Goal: Task Accomplishment & Management: Use online tool/utility

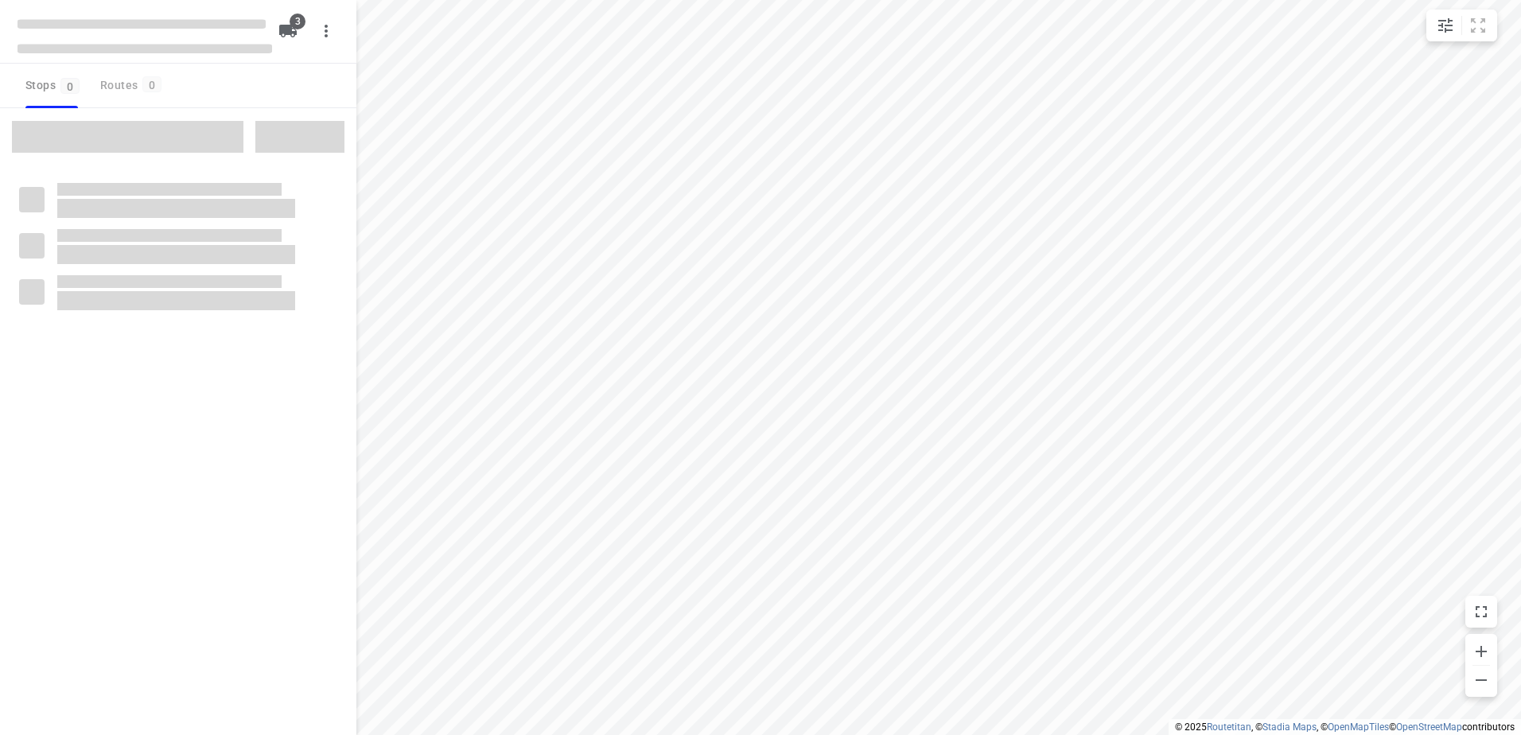
type input "distance"
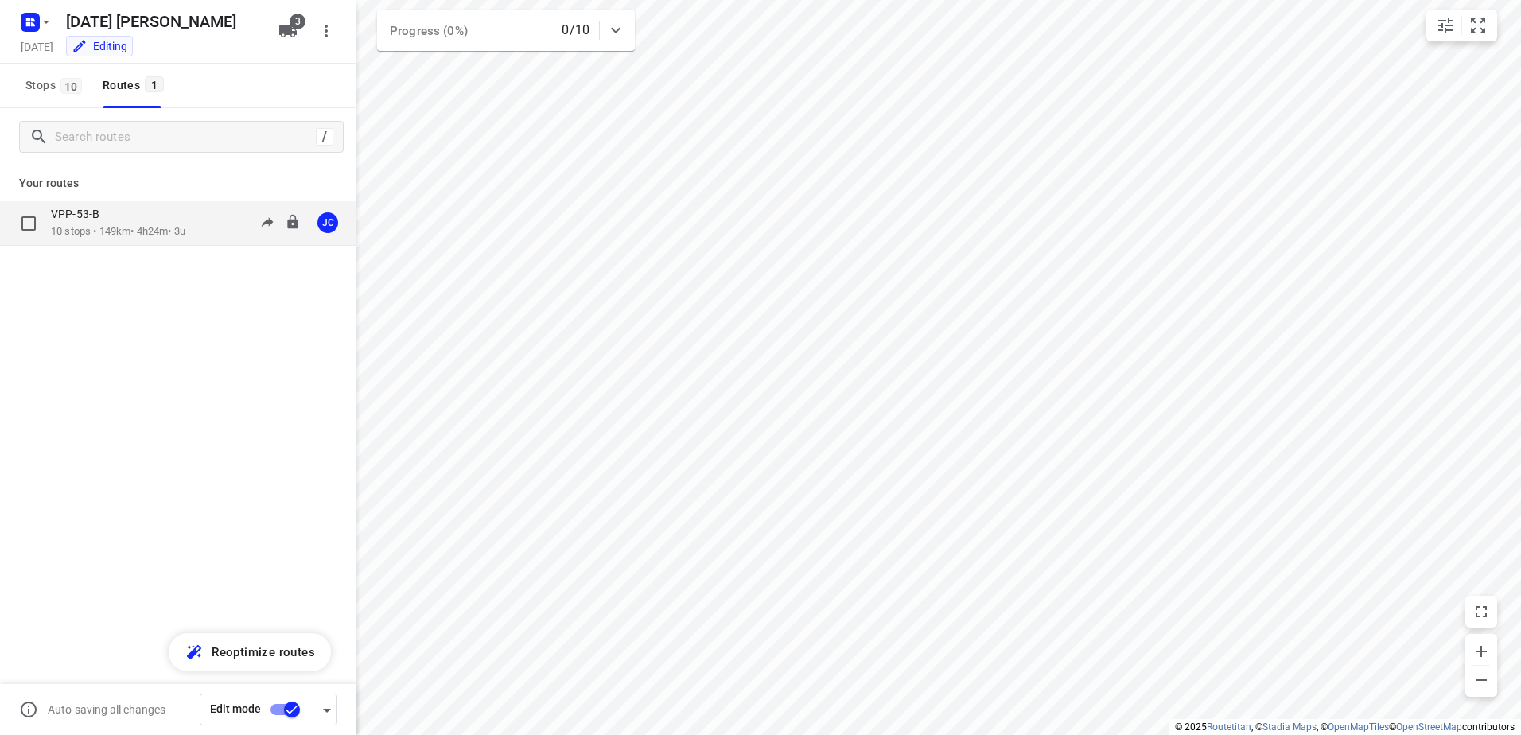
click at [164, 231] on p "10 stops • 149km • 4h24m • 3u" at bounding box center [118, 231] width 134 height 15
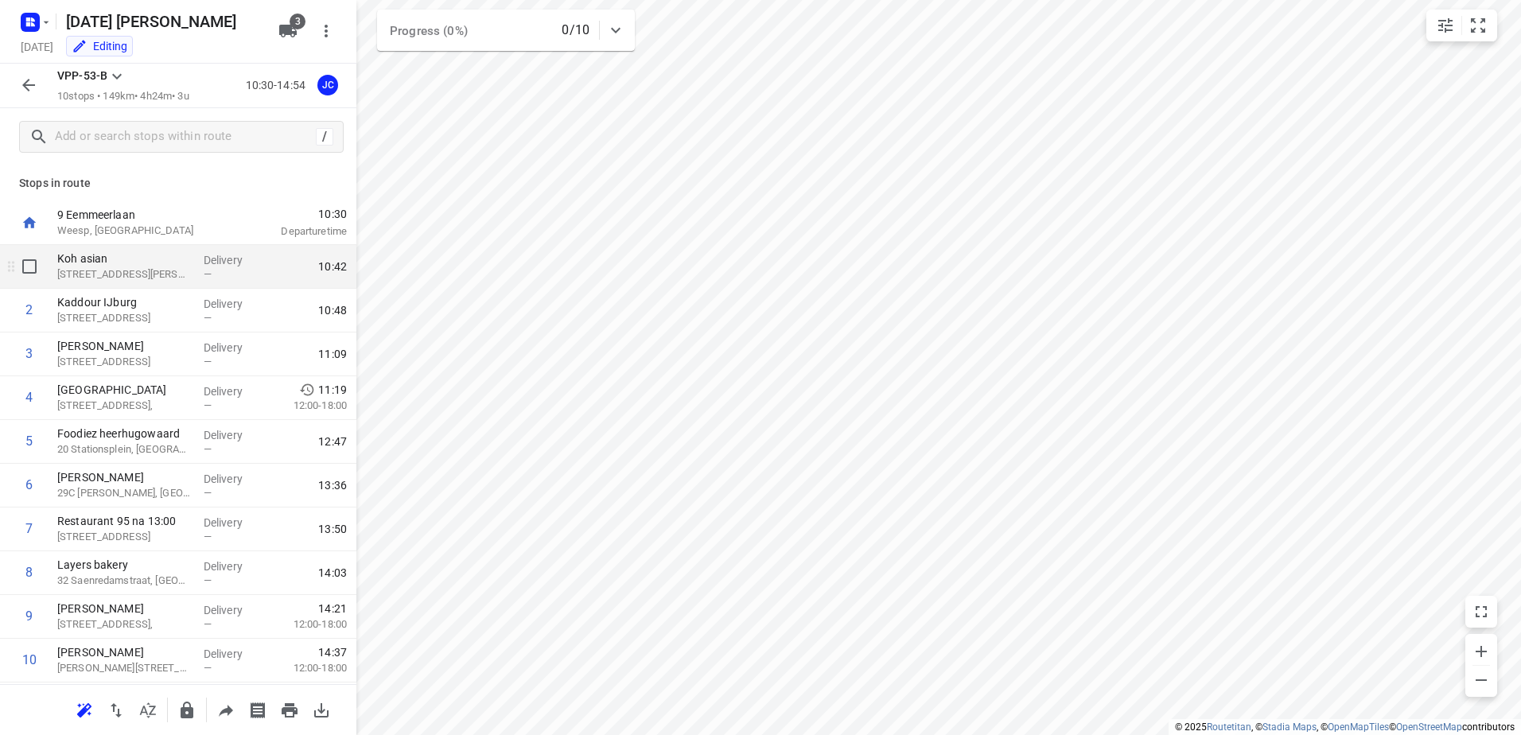
click at [165, 263] on p "Koh asian" at bounding box center [124, 259] width 134 height 16
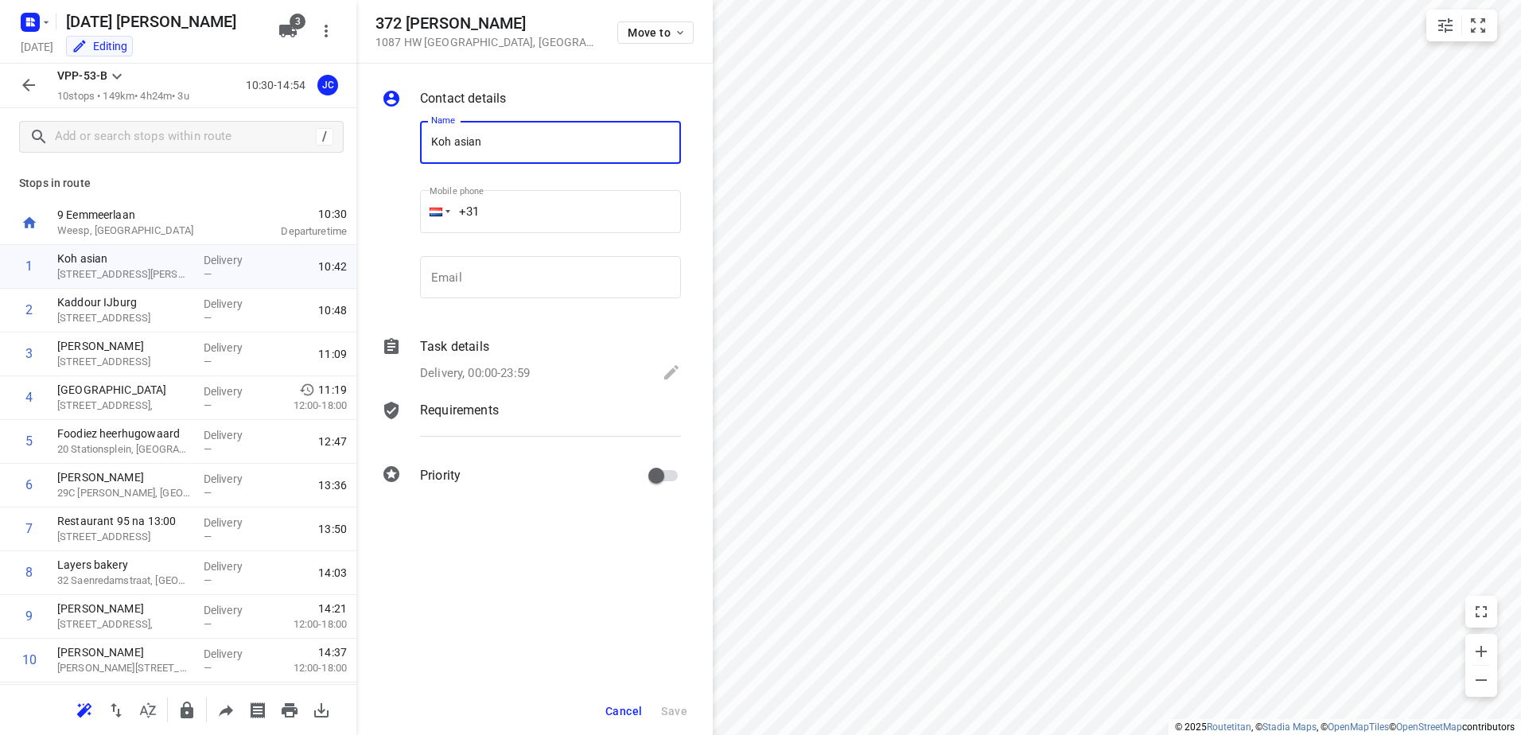
click at [532, 351] on div "Task details" at bounding box center [550, 346] width 261 height 19
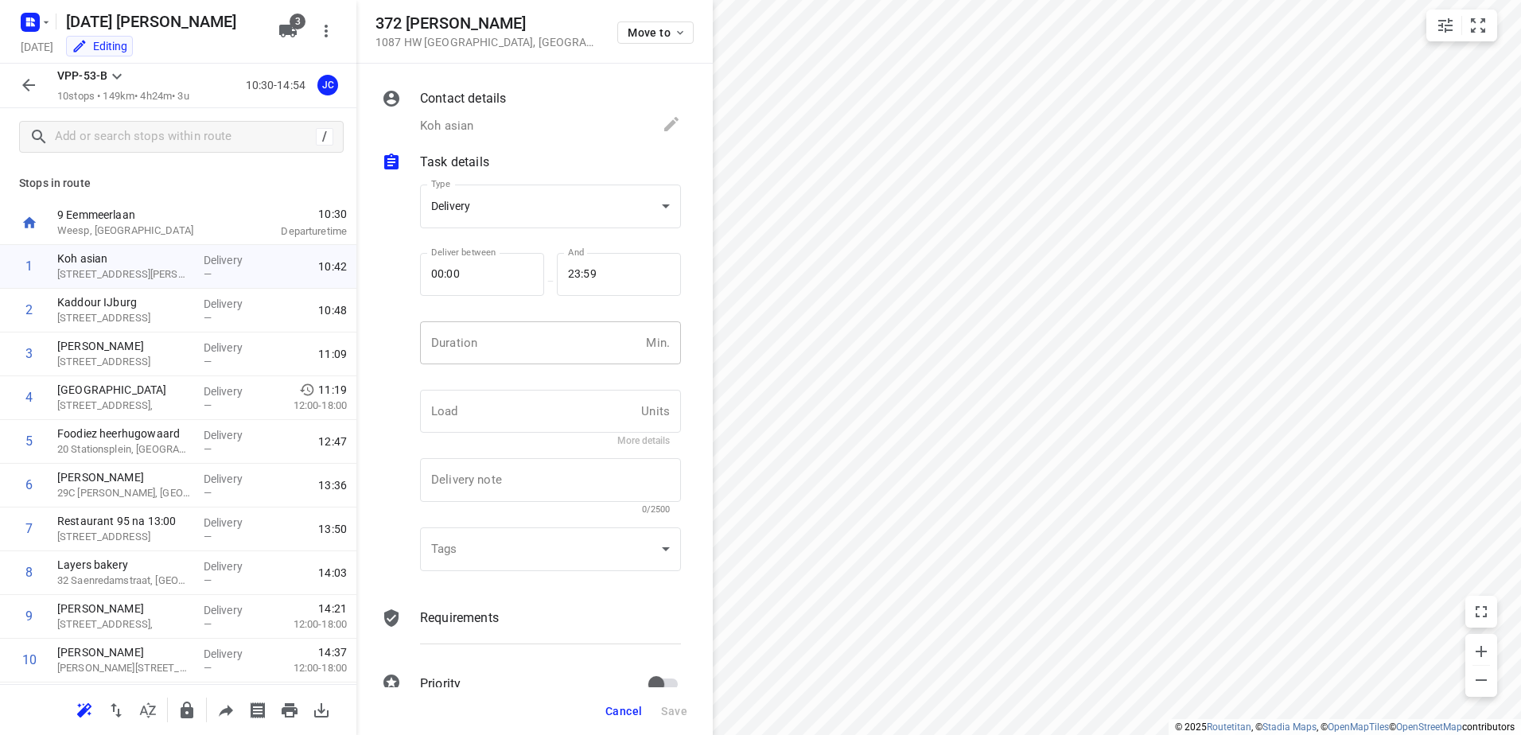
click at [509, 337] on input "number" at bounding box center [530, 342] width 220 height 43
type input "15"
click at [680, 708] on span "Save" at bounding box center [674, 711] width 26 height 13
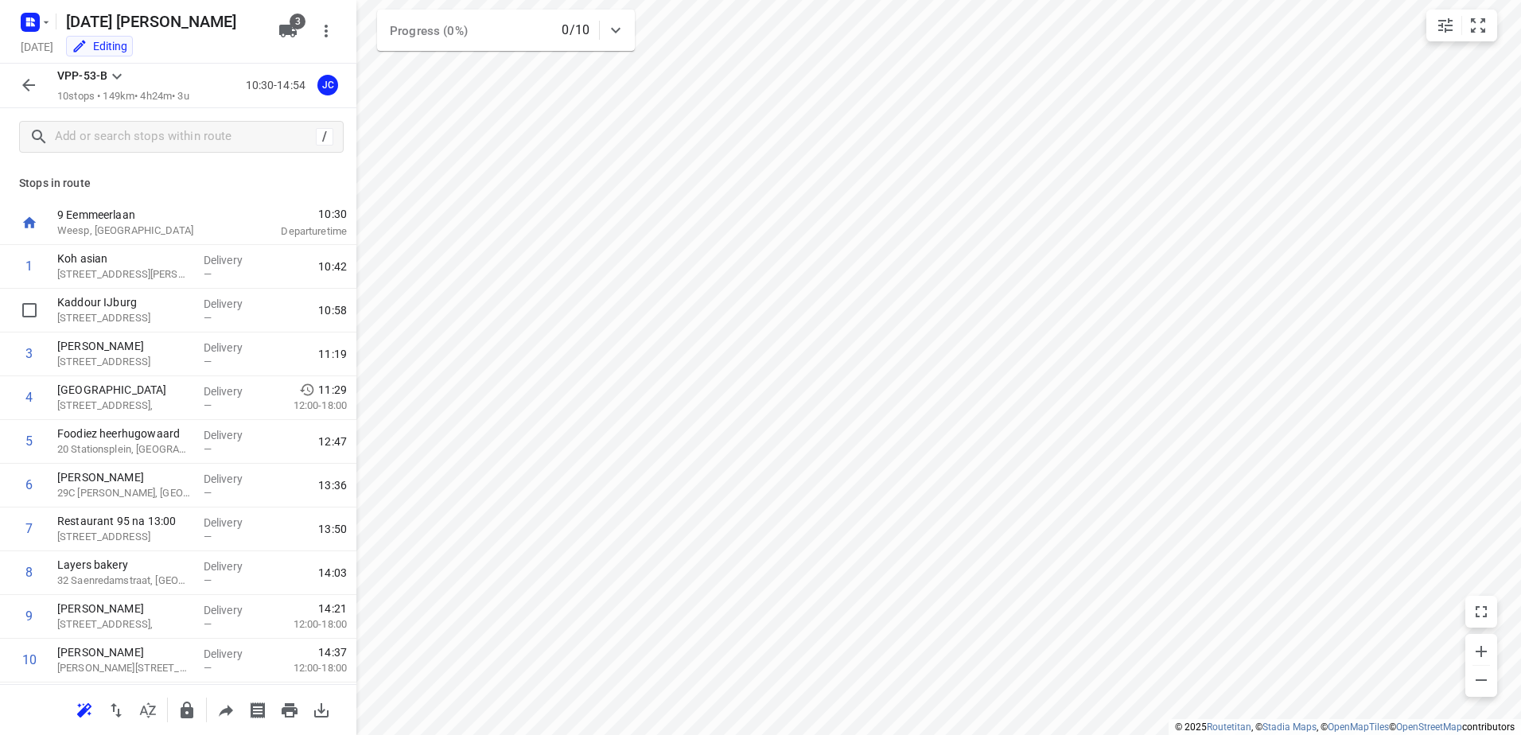
click at [154, 309] on p "Kaddour IJburg" at bounding box center [124, 302] width 134 height 16
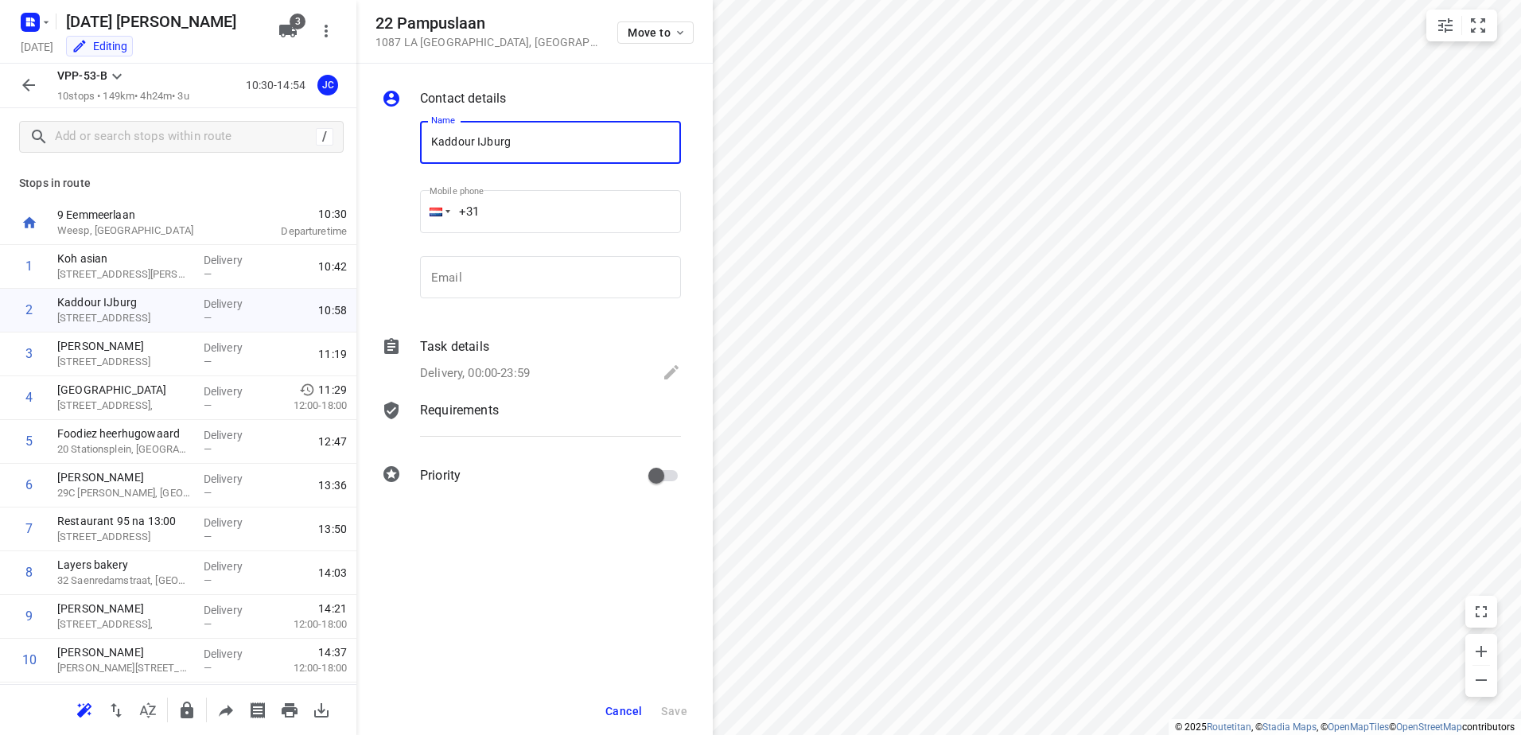
click at [541, 354] on div "Task details" at bounding box center [550, 346] width 261 height 19
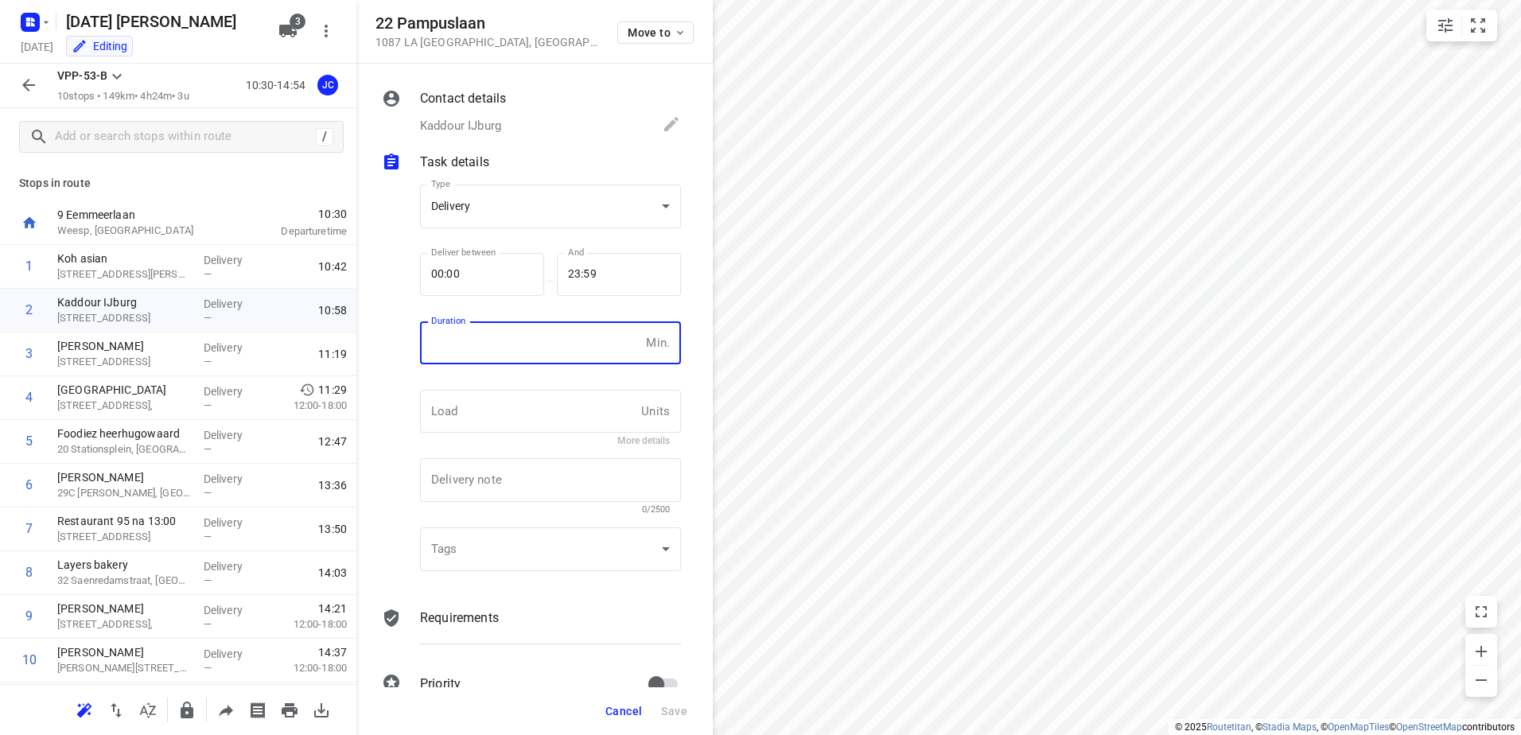
click at [511, 334] on input "number" at bounding box center [530, 342] width 220 height 43
type input "30"
click at [672, 720] on button "Save" at bounding box center [674, 711] width 39 height 29
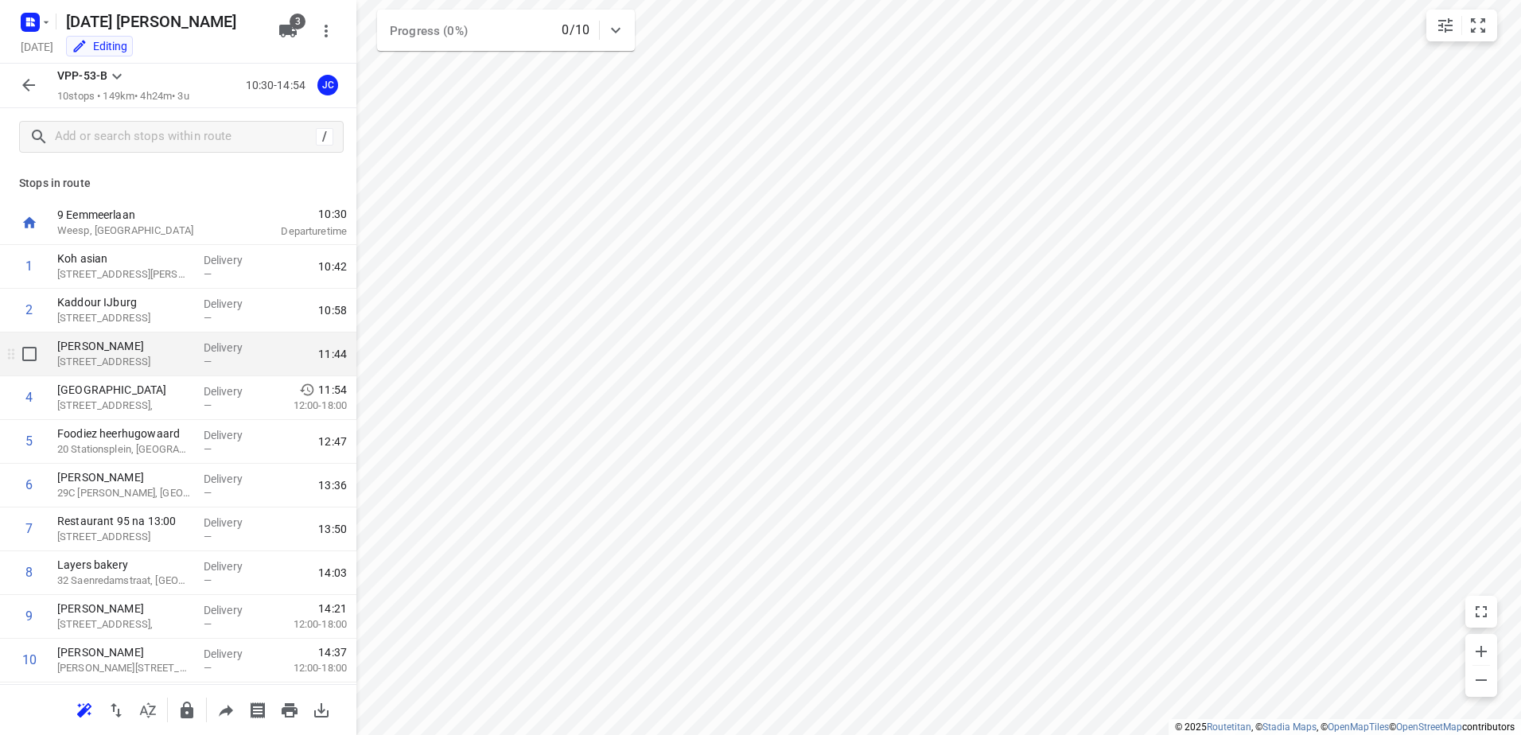
click at [156, 362] on p "[STREET_ADDRESS]" at bounding box center [124, 362] width 134 height 16
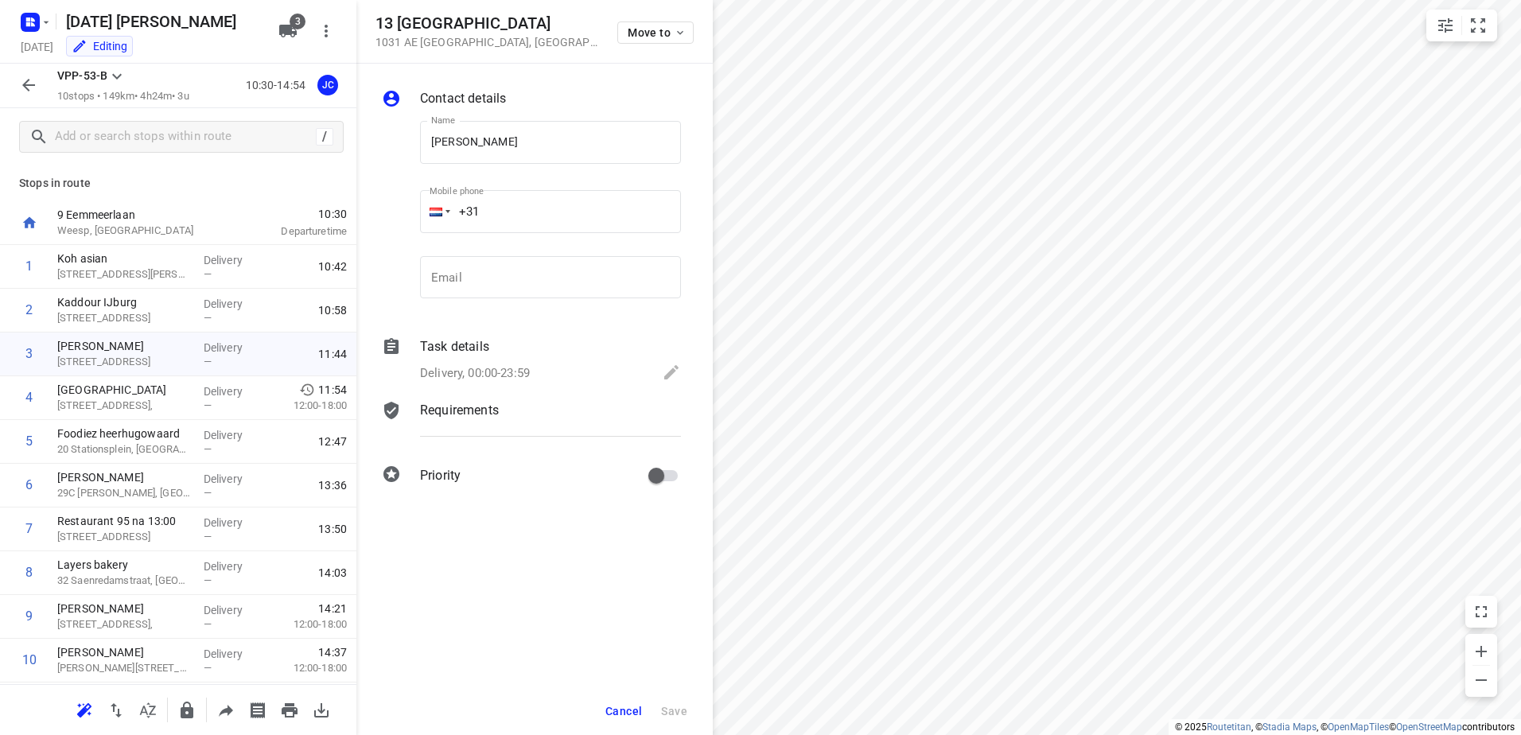
click at [528, 347] on div "Task details" at bounding box center [550, 346] width 261 height 19
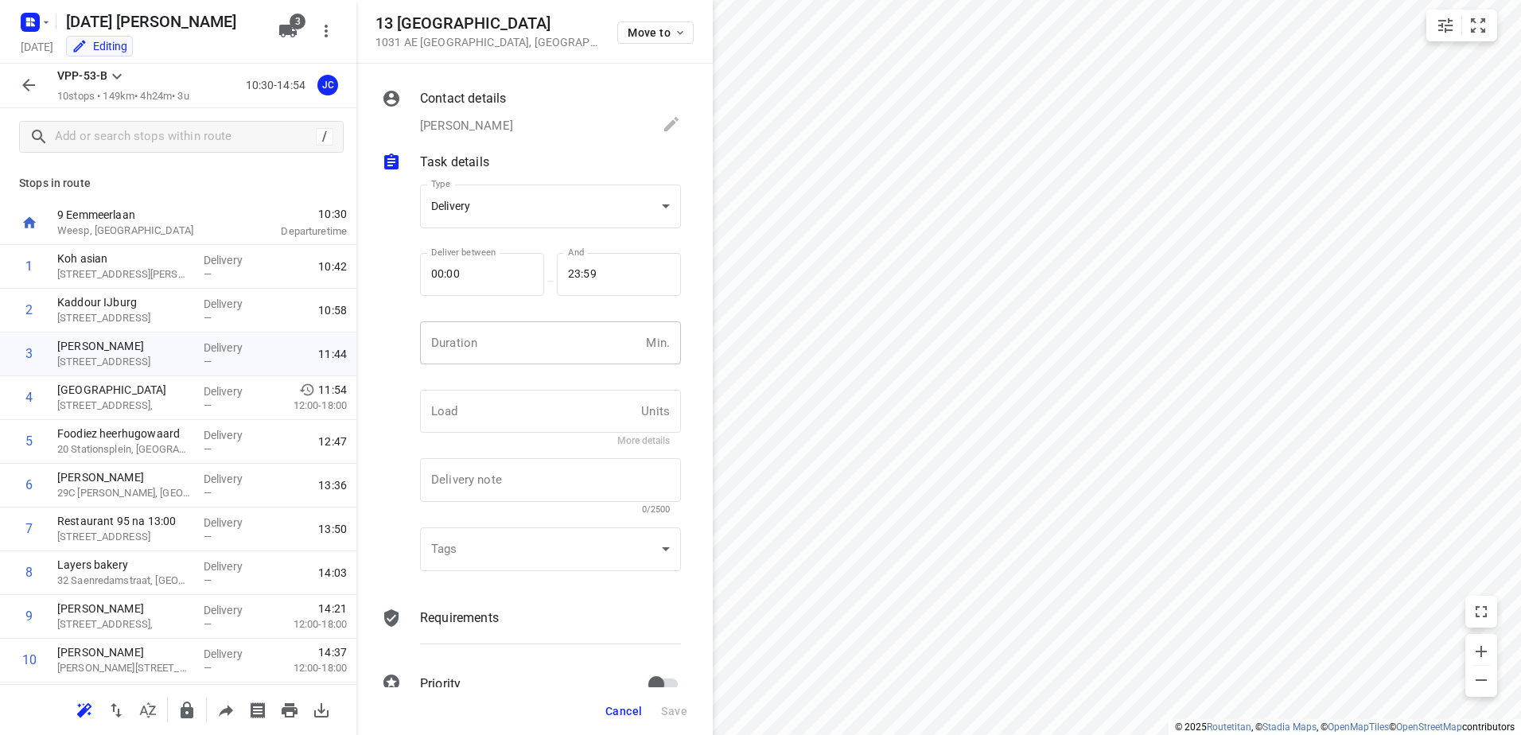
click at [524, 340] on input "number" at bounding box center [530, 342] width 220 height 43
type input "30"
click at [679, 713] on span "Save" at bounding box center [674, 711] width 26 height 13
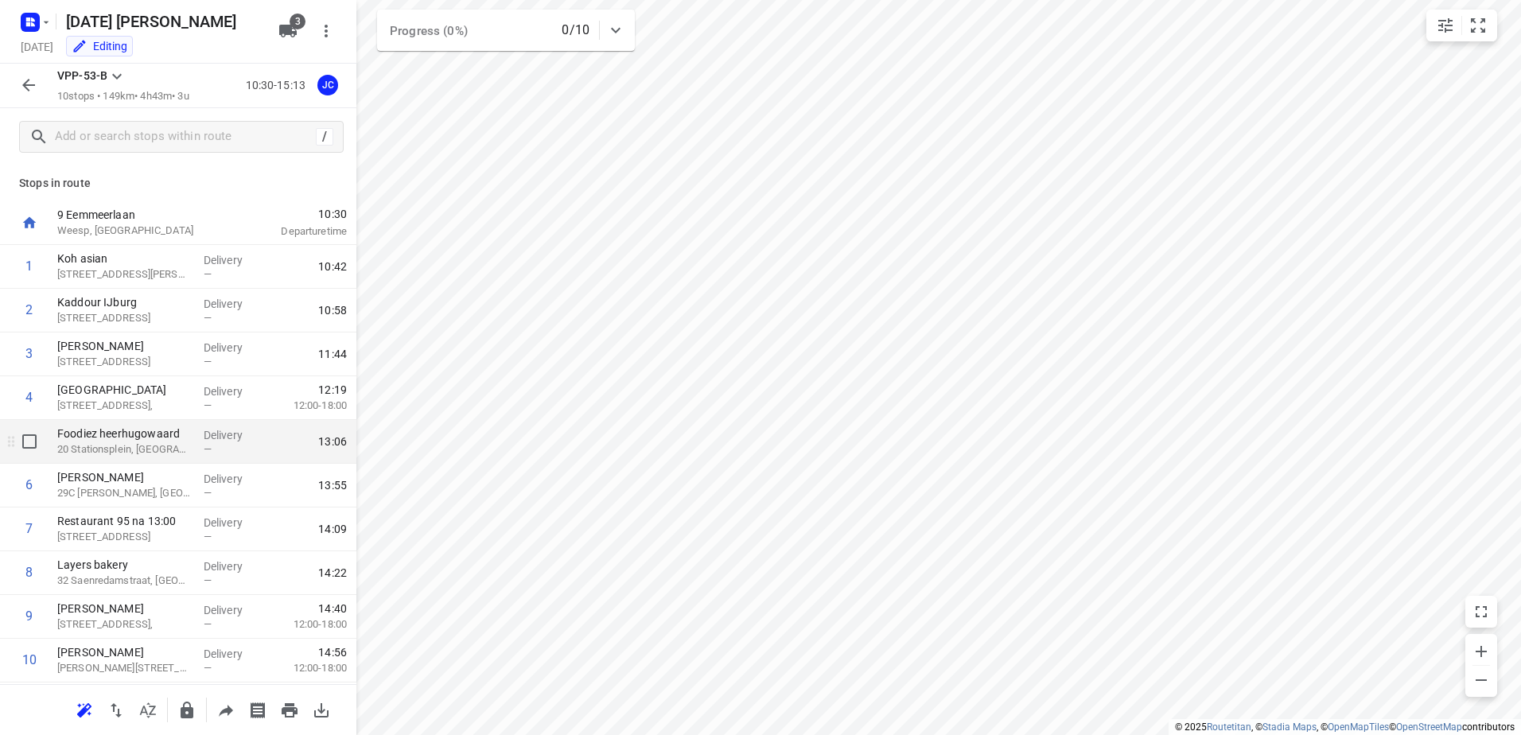
click at [209, 454] on div "—" at bounding box center [233, 449] width 59 height 12
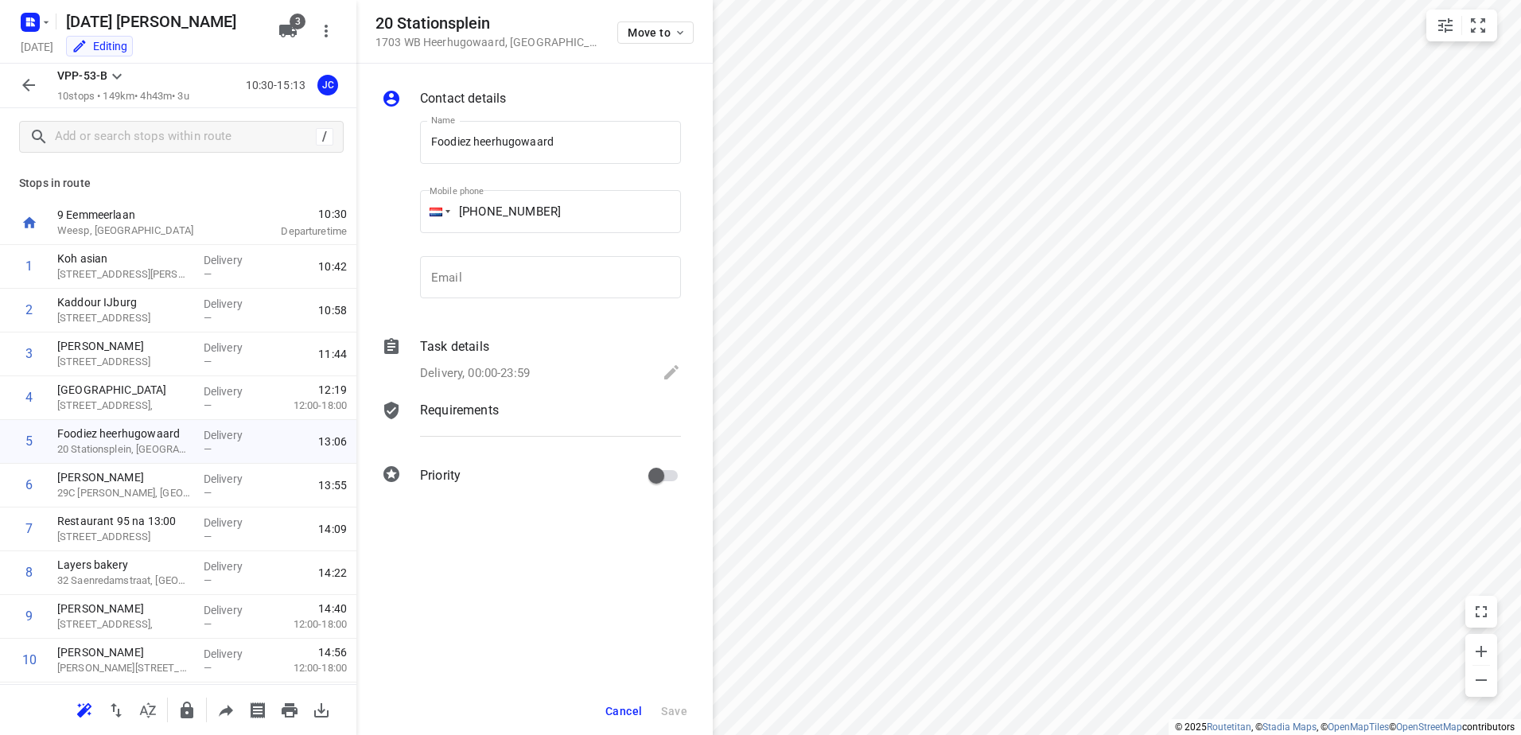
click at [508, 330] on div "Contact details Name Foodiez heerhugowaard Name Mobile phone +31 648706612 ​ Em…" at bounding box center [534, 290] width 356 height 453
click at [512, 356] on div "Task details" at bounding box center [550, 346] width 261 height 19
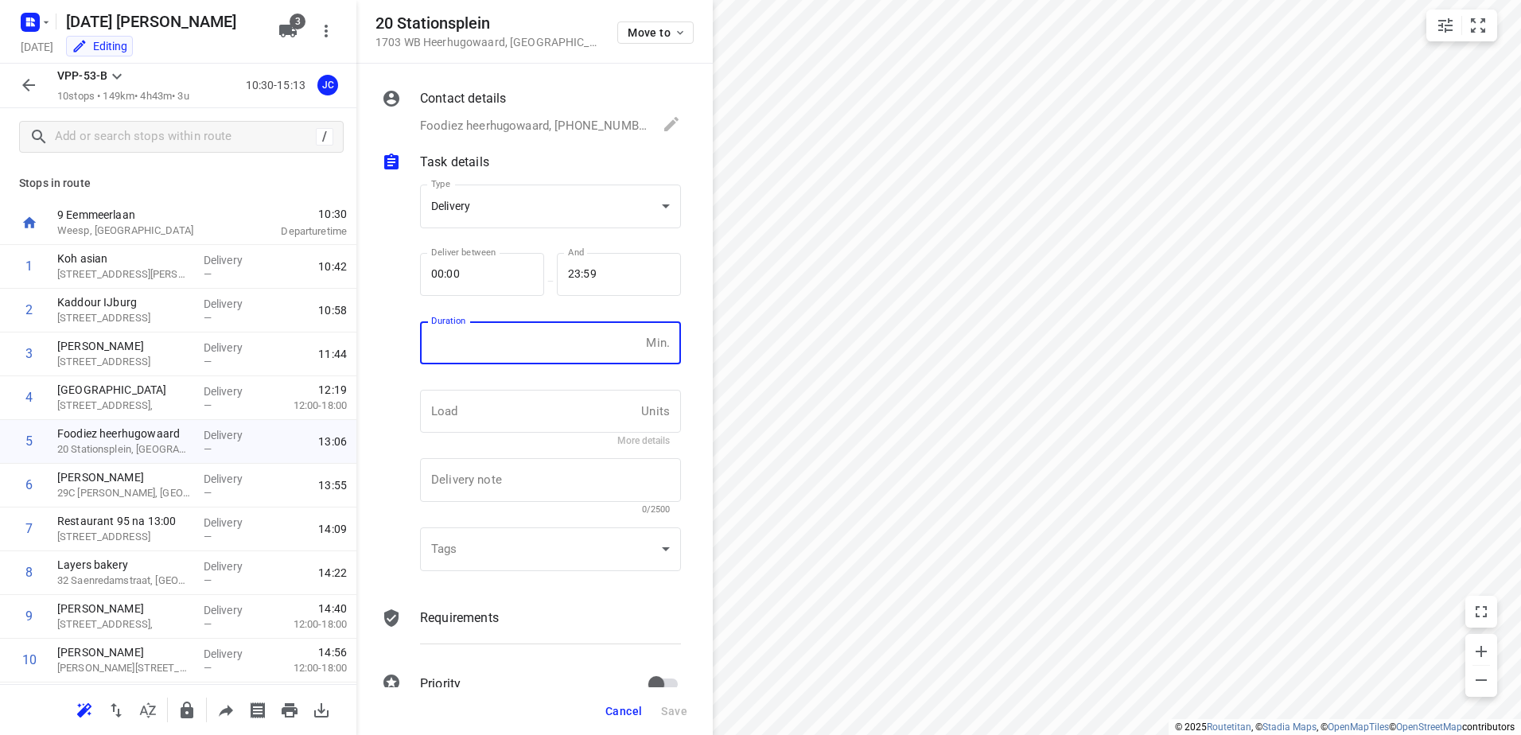
click at [509, 341] on input "number" at bounding box center [530, 342] width 220 height 43
type input "15"
click at [684, 705] on span "Save" at bounding box center [674, 711] width 26 height 13
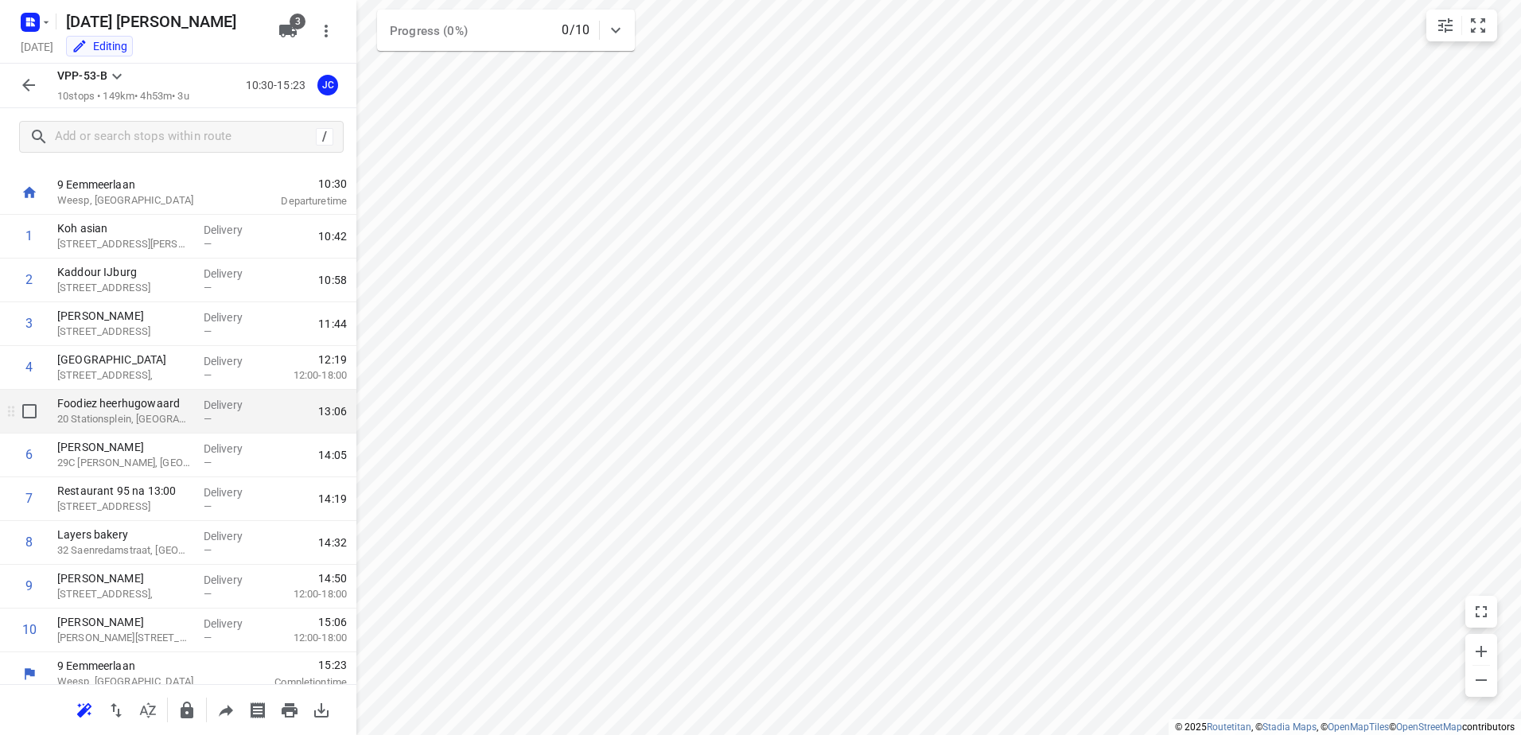
scroll to position [42, 0]
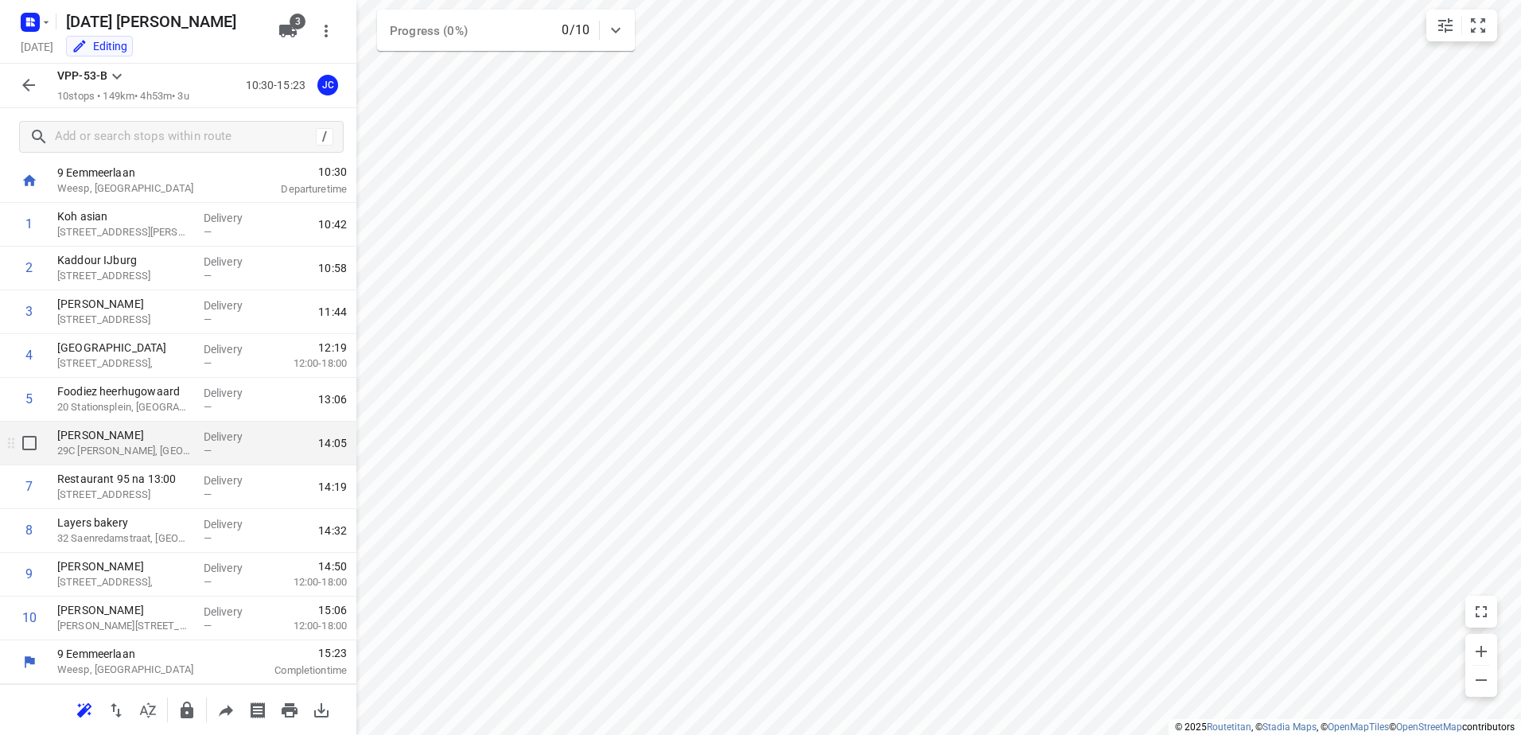
click at [152, 434] on p "[PERSON_NAME]" at bounding box center [124, 435] width 134 height 16
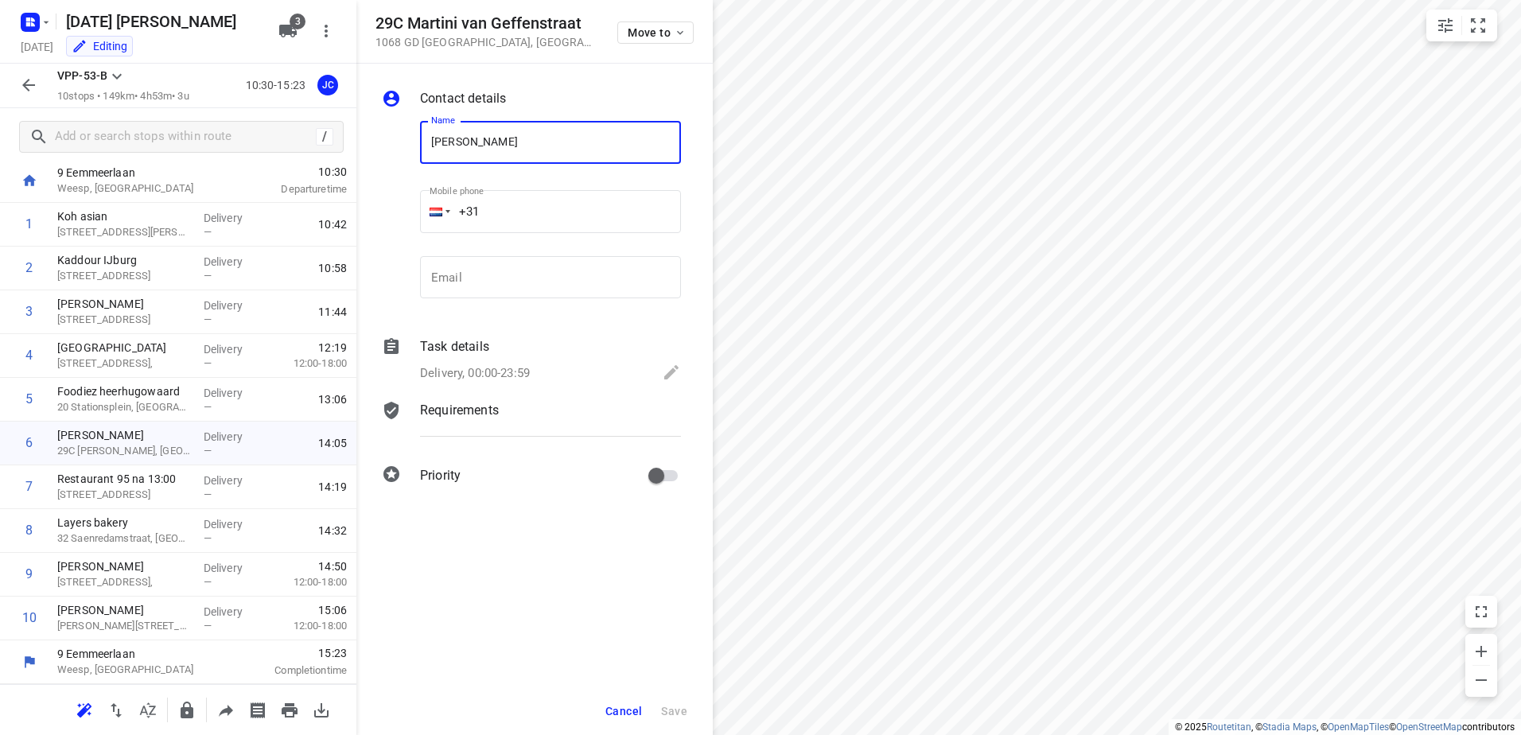
click at [579, 359] on div "Task details Delivery, 00:00-23:59" at bounding box center [550, 361] width 267 height 54
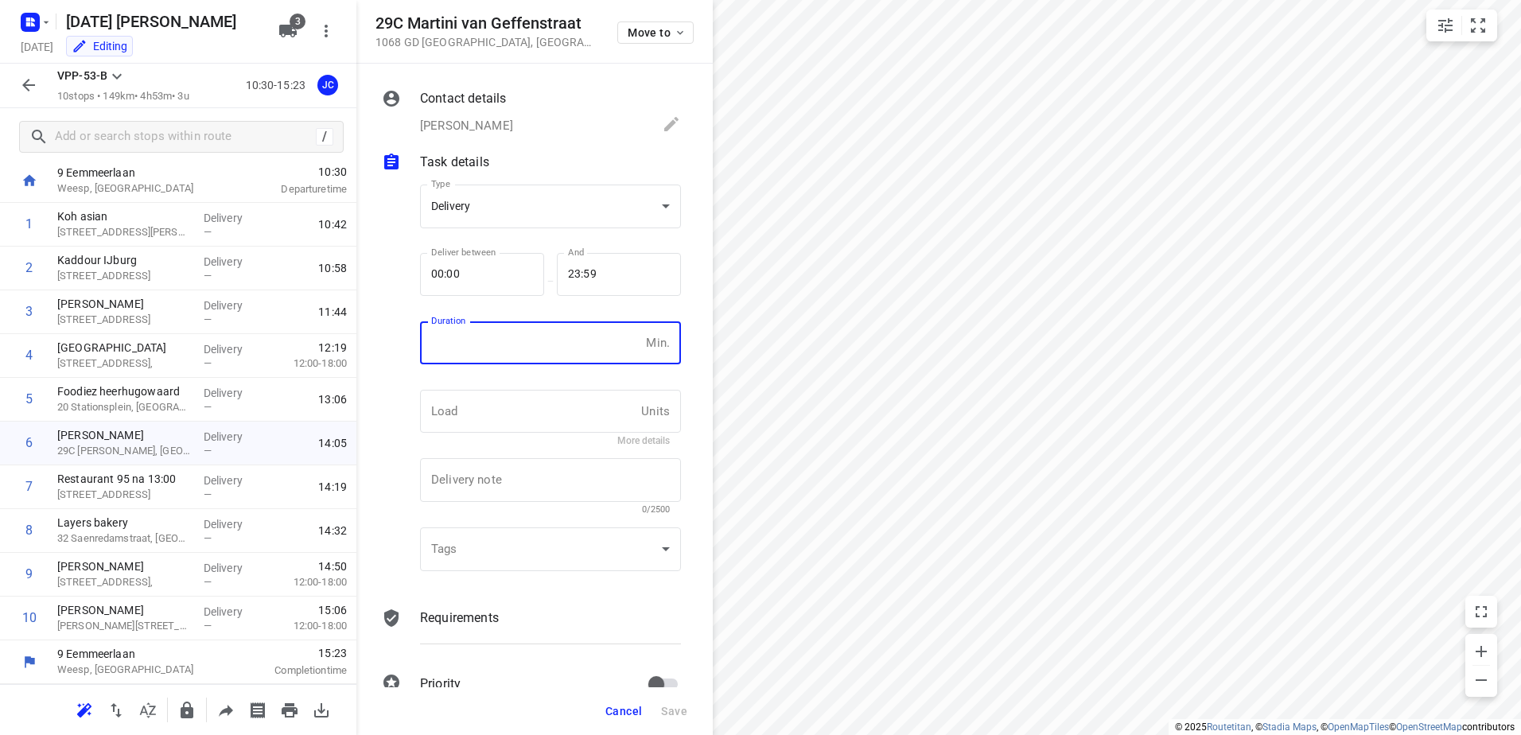
click at [530, 336] on input "number" at bounding box center [530, 342] width 220 height 43
type input "30"
click at [683, 708] on span "Save" at bounding box center [674, 711] width 26 height 13
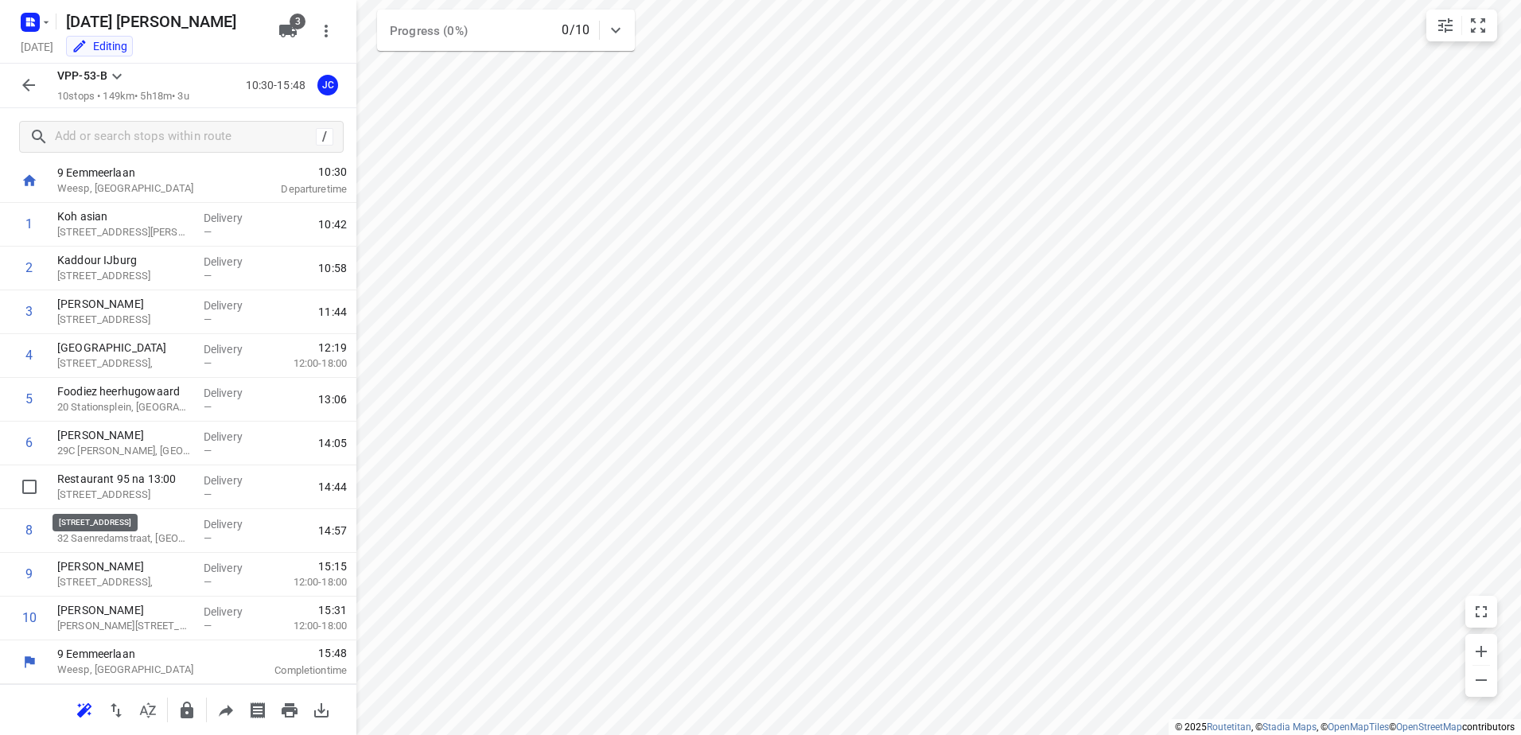
click at [165, 489] on p "[STREET_ADDRESS]" at bounding box center [124, 495] width 134 height 16
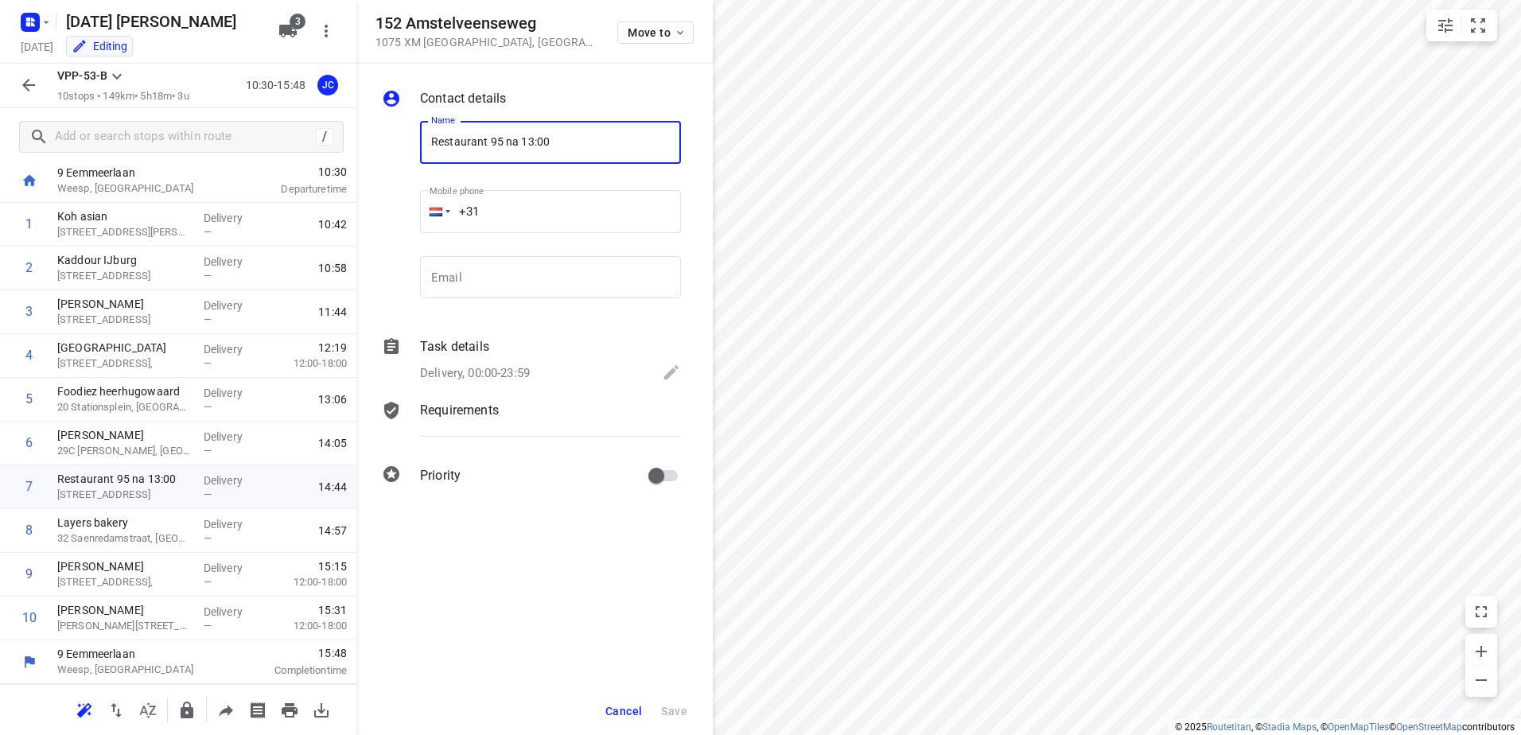
click at [563, 357] on div "Task details Delivery, 00:00-23:59" at bounding box center [550, 361] width 267 height 54
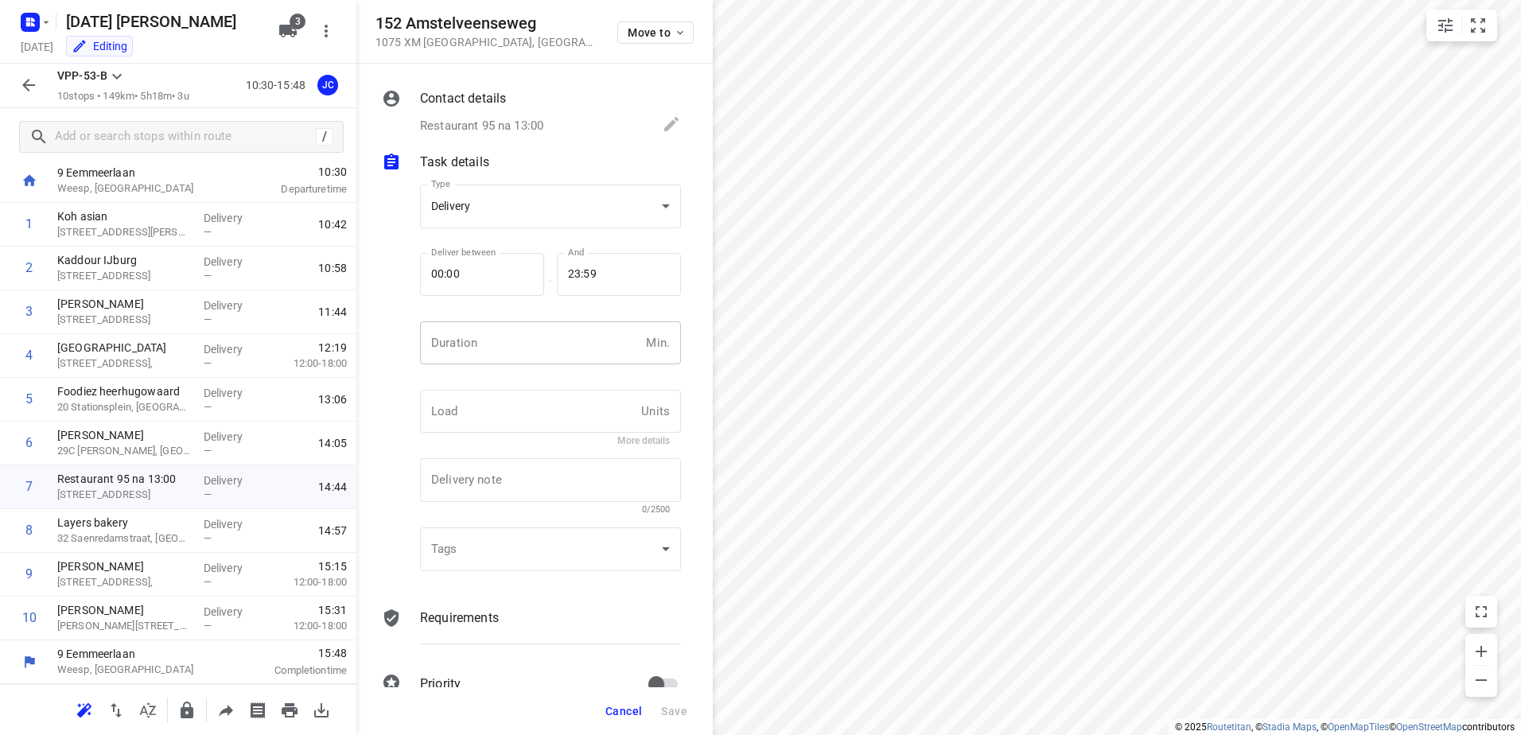
click at [547, 341] on input "number" at bounding box center [530, 342] width 220 height 43
type input "15"
click at [691, 709] on button "Save" at bounding box center [674, 711] width 39 height 29
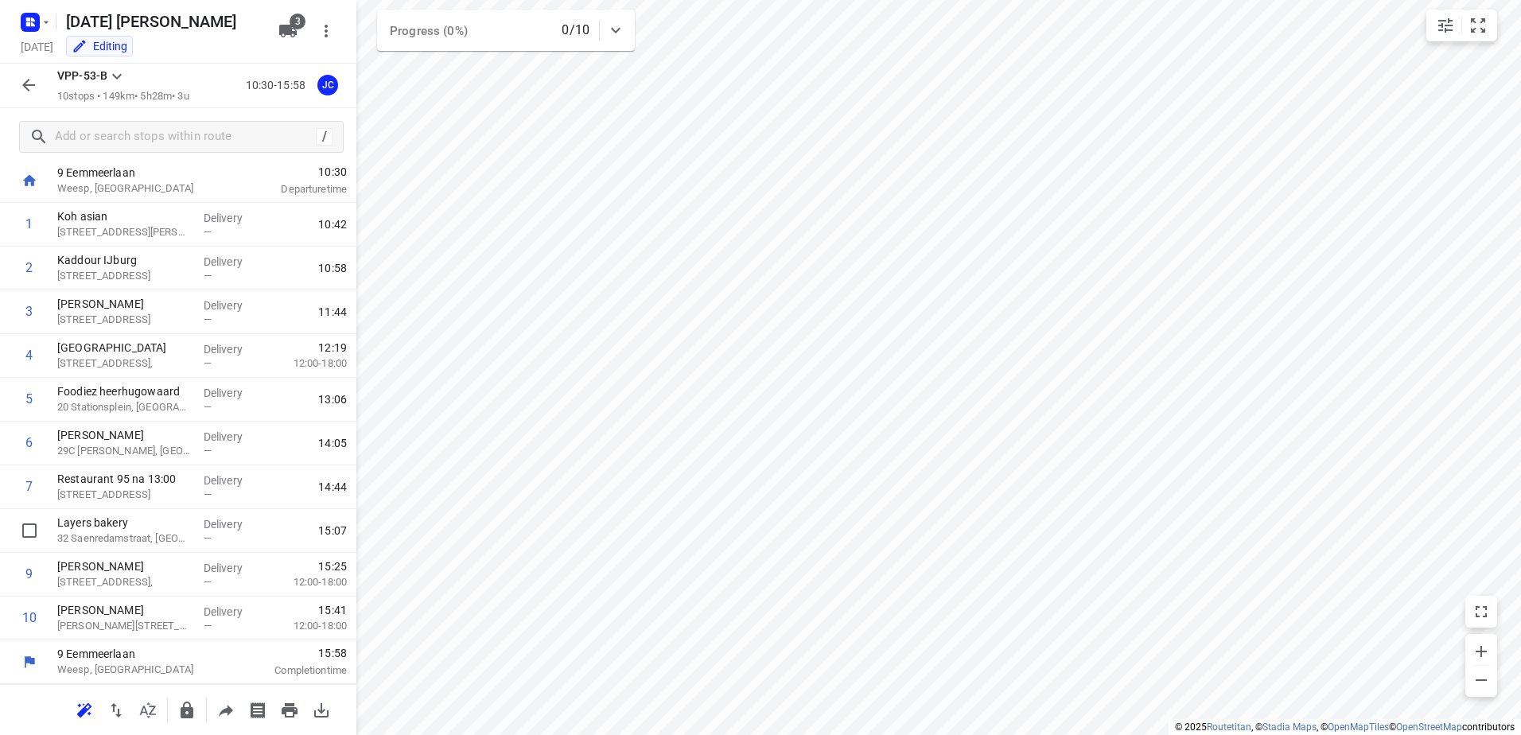
click at [163, 524] on p "Layers bakery" at bounding box center [124, 523] width 134 height 16
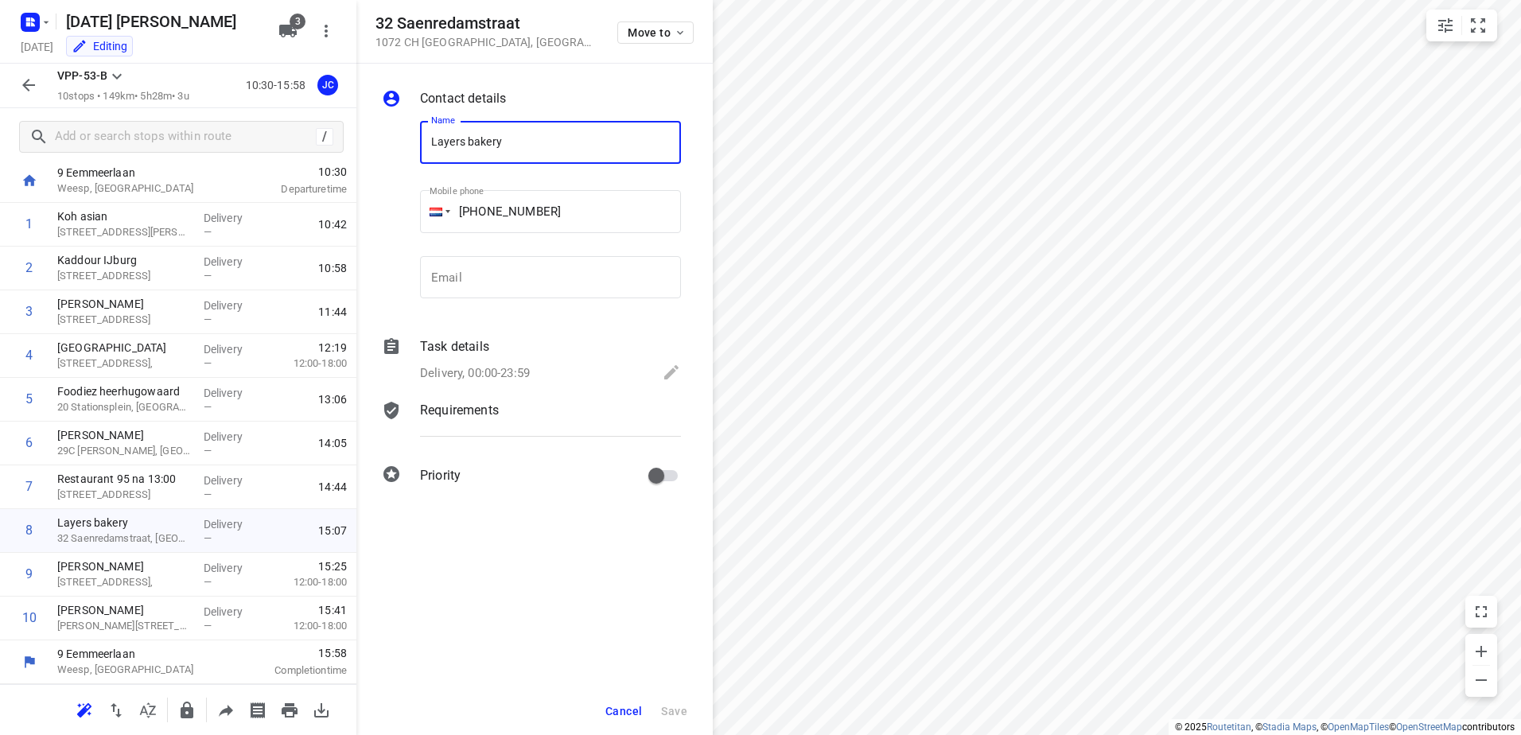
click at [575, 317] on div "Email Email" at bounding box center [551, 284] width 274 height 75
click at [569, 349] on div "Task details" at bounding box center [550, 346] width 261 height 19
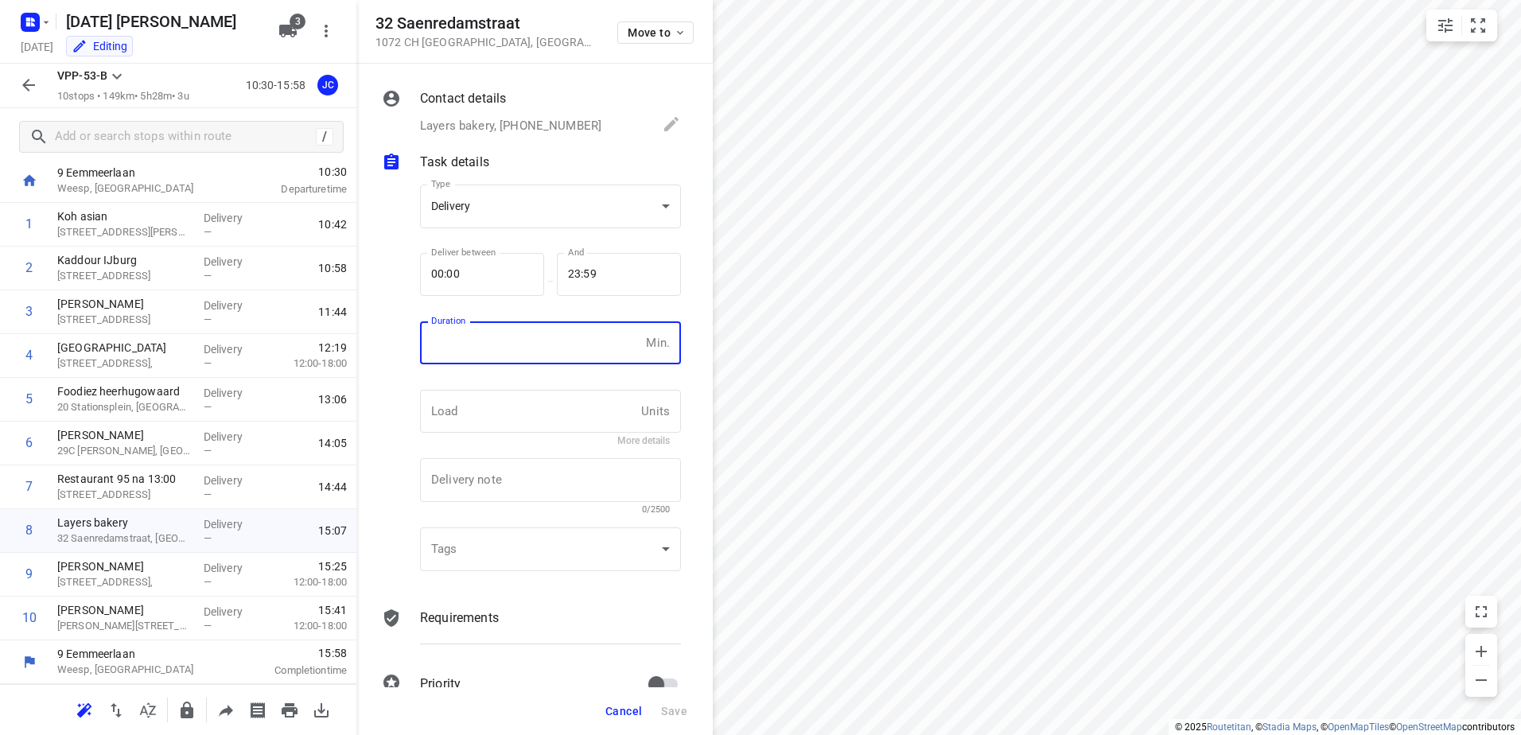
click at [523, 355] on input "number" at bounding box center [530, 342] width 220 height 43
type input "15"
click at [682, 699] on button "Save" at bounding box center [674, 711] width 39 height 29
